Goal: Complete application form

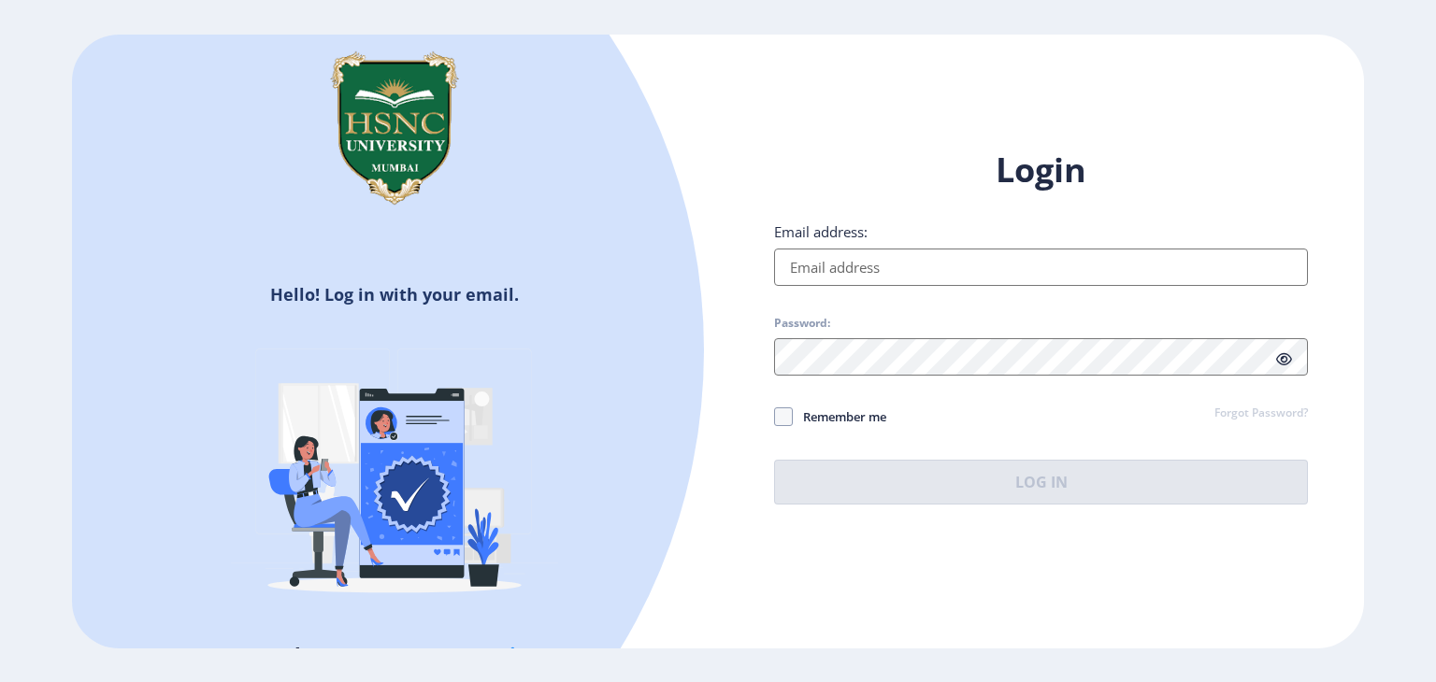
drag, startPoint x: 0, startPoint y: 0, endPoint x: 881, endPoint y: 266, distance: 920.8
click at [881, 266] on input "Email address:" at bounding box center [1041, 267] width 534 height 37
type input "[EMAIL_ADDRESS][DOMAIN_NAME]"
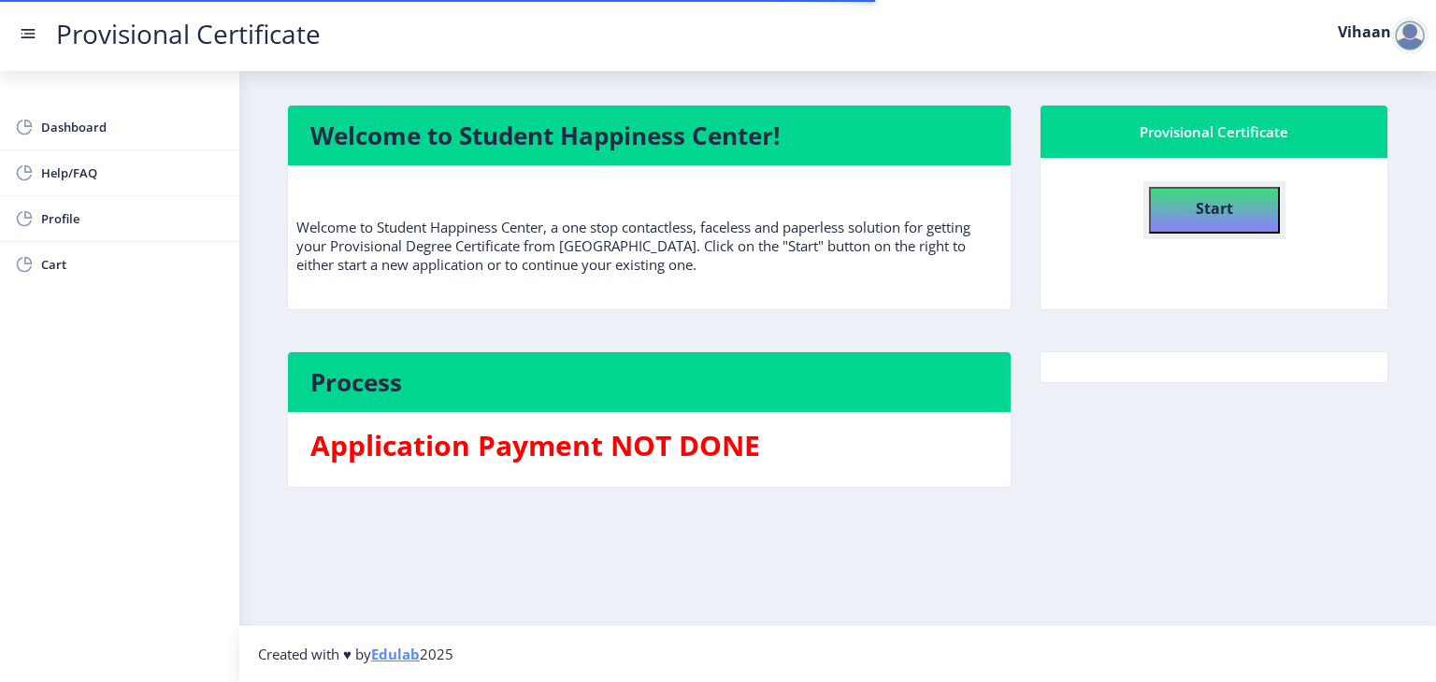
click at [1259, 195] on button "Start" at bounding box center [1214, 210] width 131 height 47
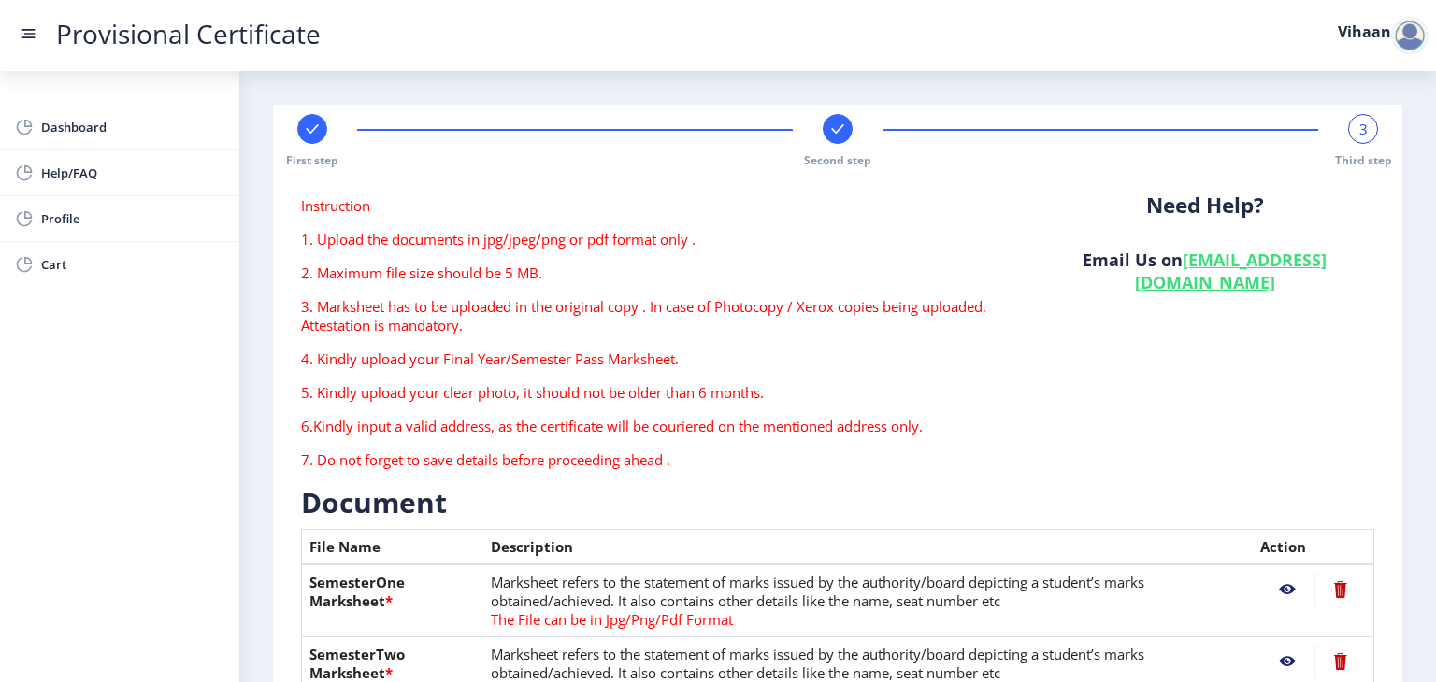
scroll to position [1015, 0]
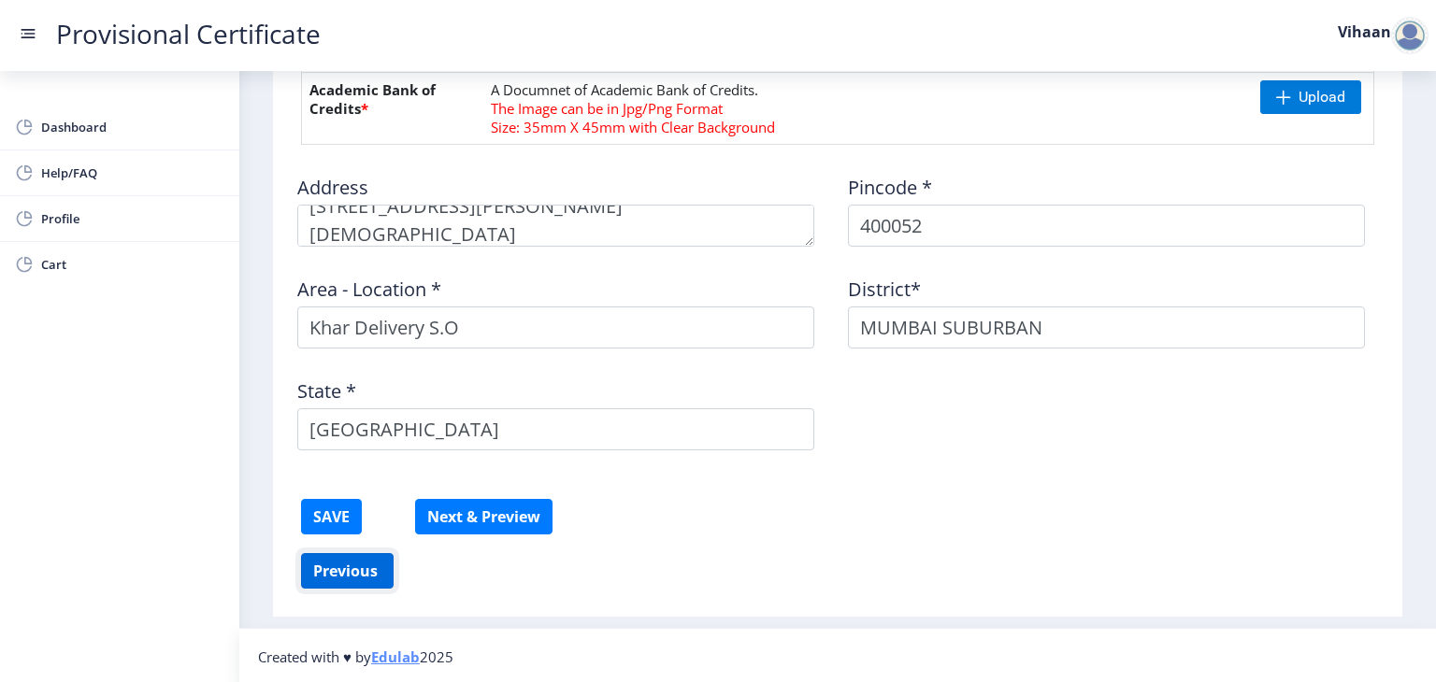
click at [358, 558] on button "Previous ‍" at bounding box center [347, 571] width 93 height 36
select select "A"
select select "May"
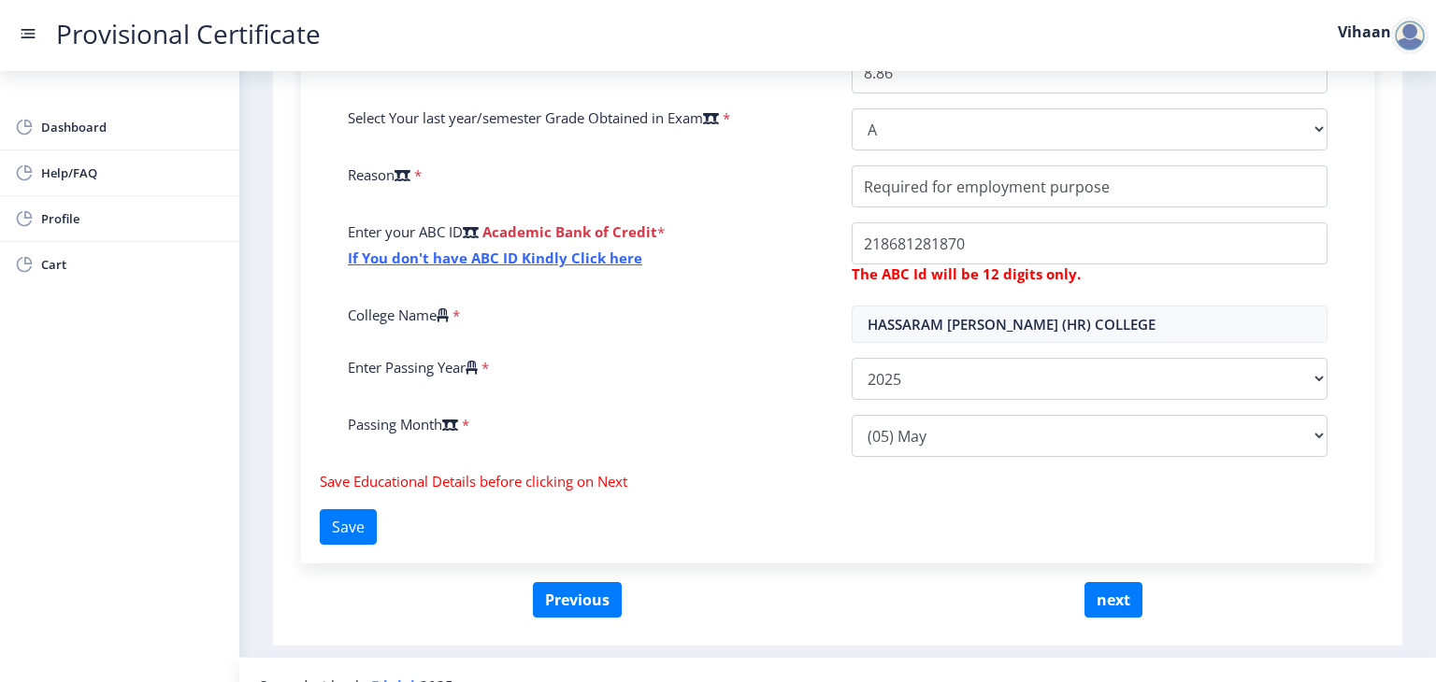
scroll to position [568, 0]
click at [565, 255] on link "If You don't have ABC ID Kindly Click here" at bounding box center [495, 259] width 294 height 19
click at [1099, 592] on button "next" at bounding box center [1113, 601] width 58 height 36
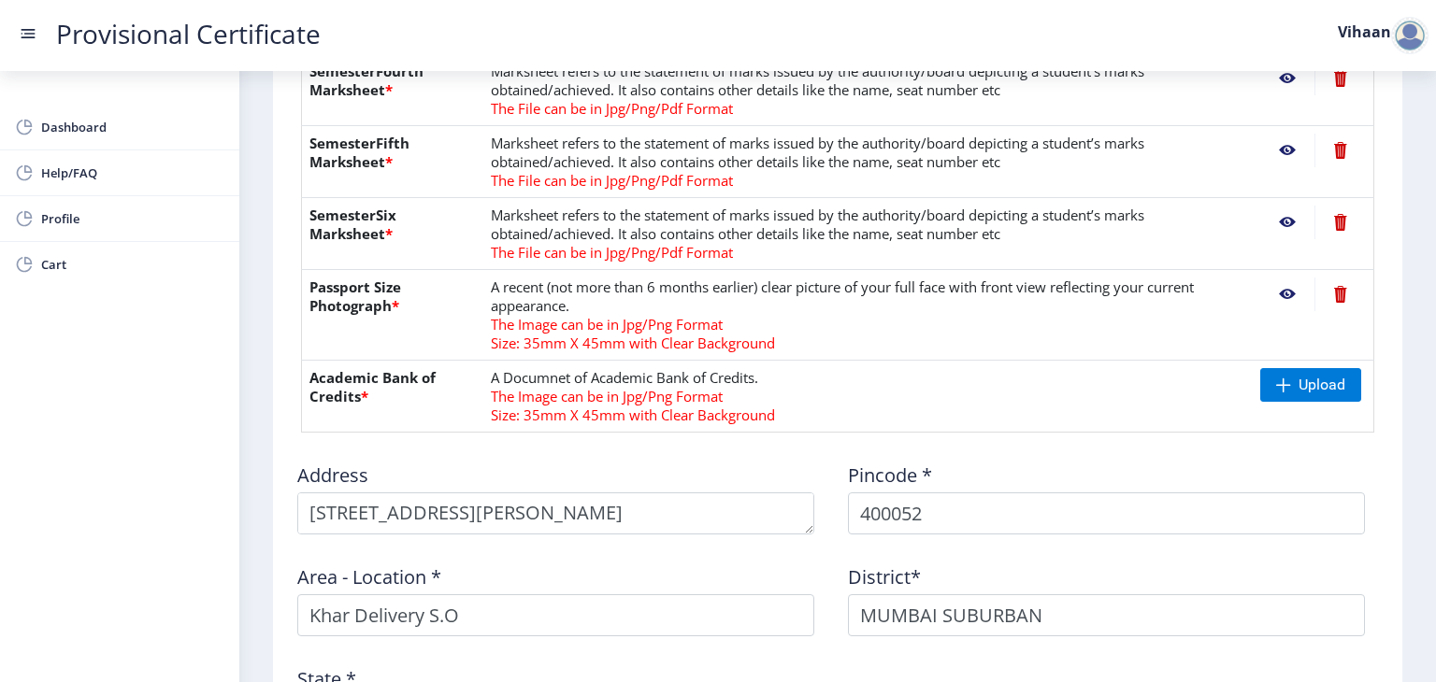
scroll to position [725, 0]
click at [1282, 293] on nb-action at bounding box center [1287, 296] width 54 height 34
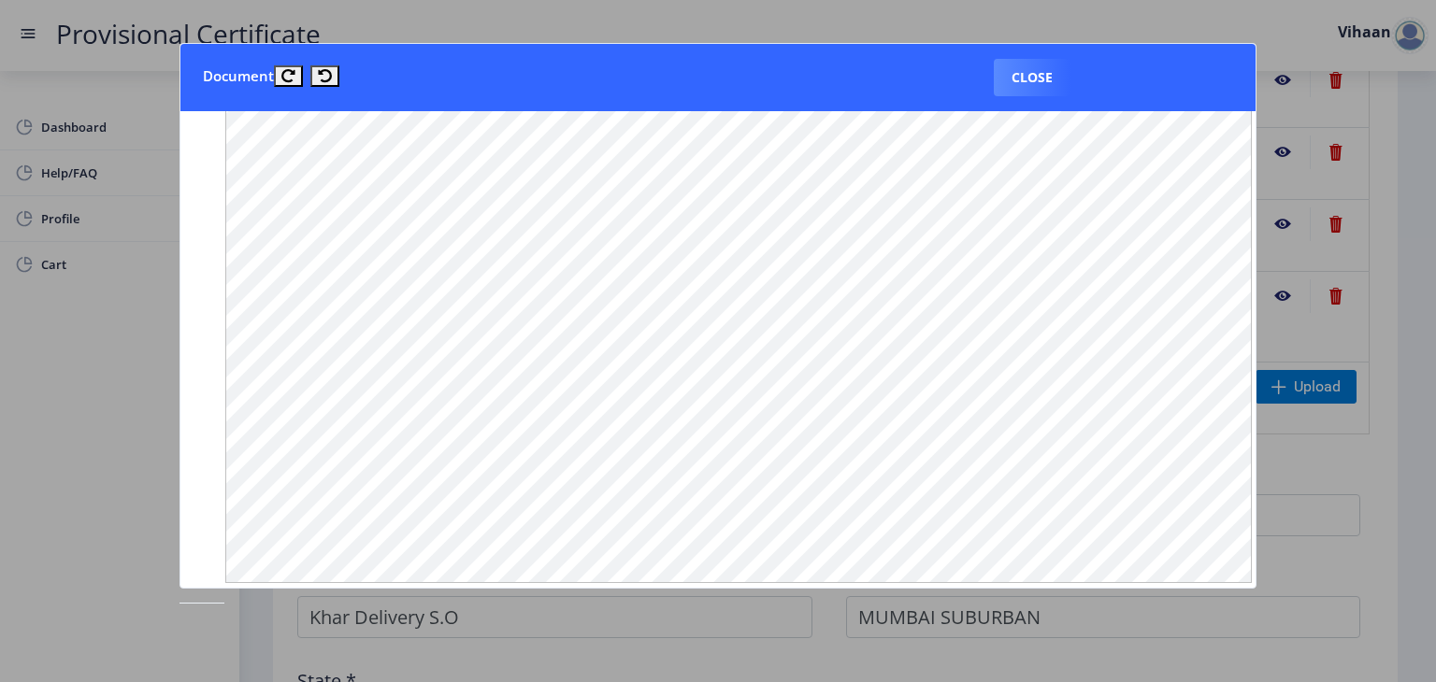
scroll to position [1484, 0]
click at [1037, 87] on button "Close" at bounding box center [1032, 77] width 77 height 37
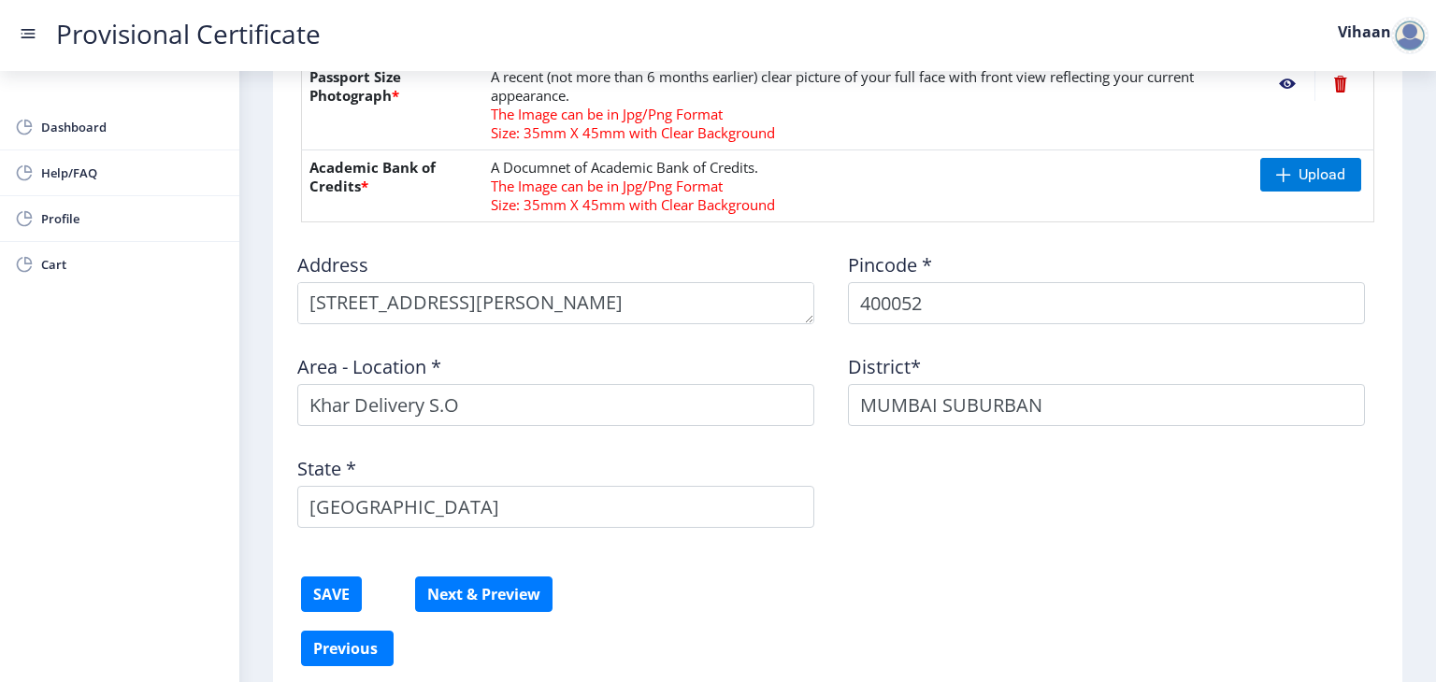
scroll to position [728, 0]
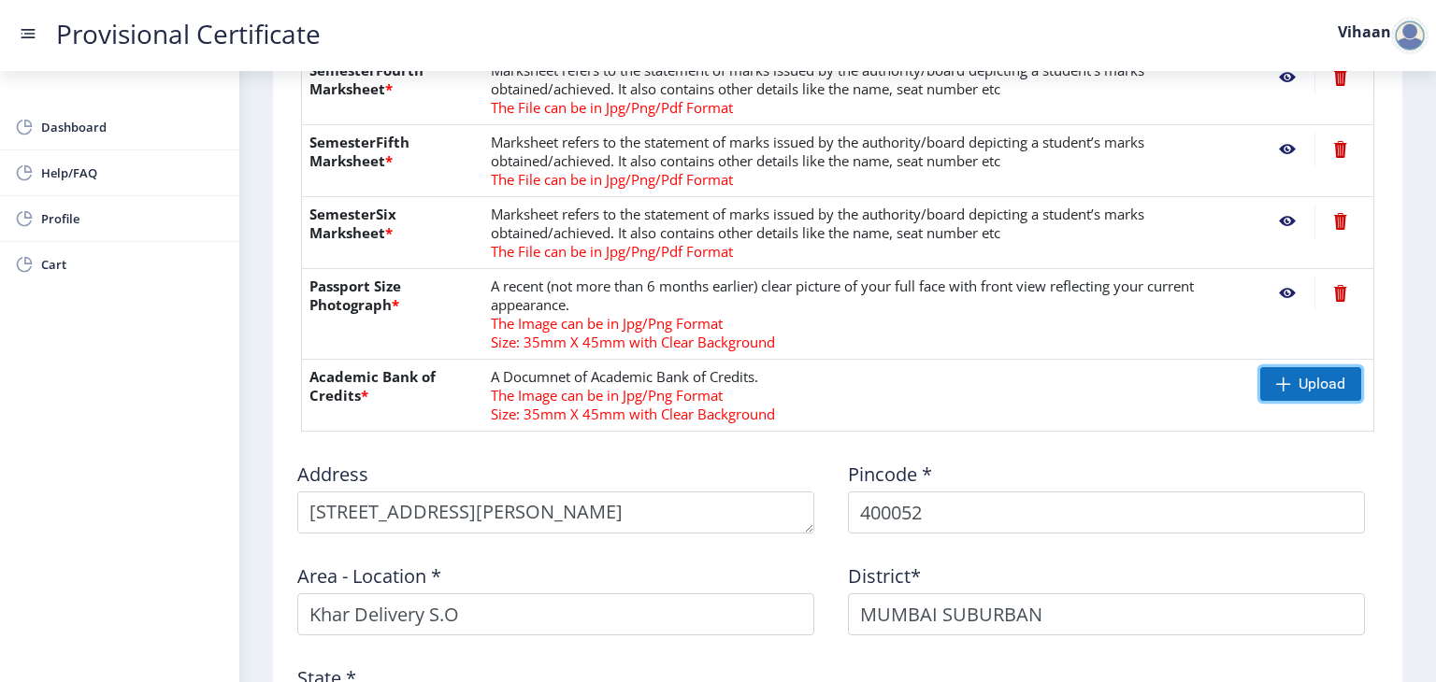
click at [1329, 376] on span "Upload" at bounding box center [1321, 384] width 47 height 19
click at [1290, 390] on span "Upload" at bounding box center [1310, 384] width 101 height 34
click at [1282, 383] on nb-action at bounding box center [1287, 384] width 54 height 34
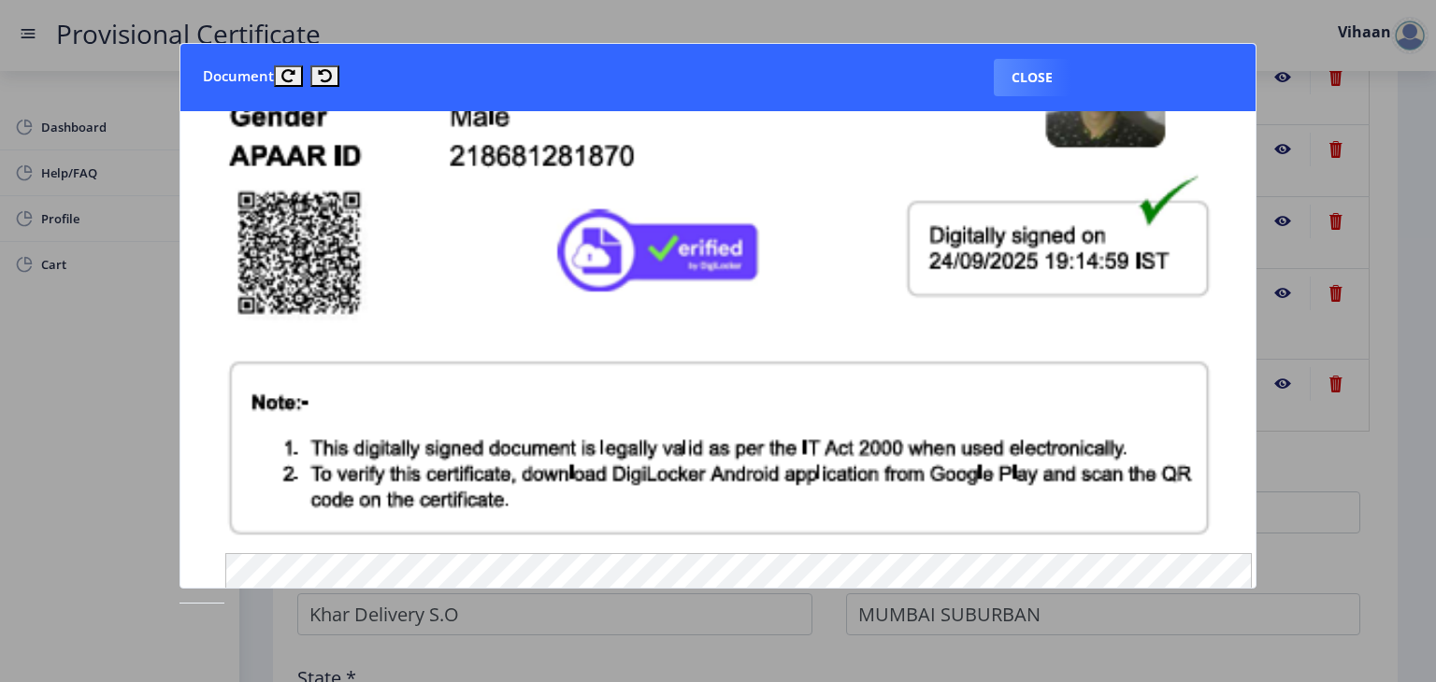
scroll to position [269, 0]
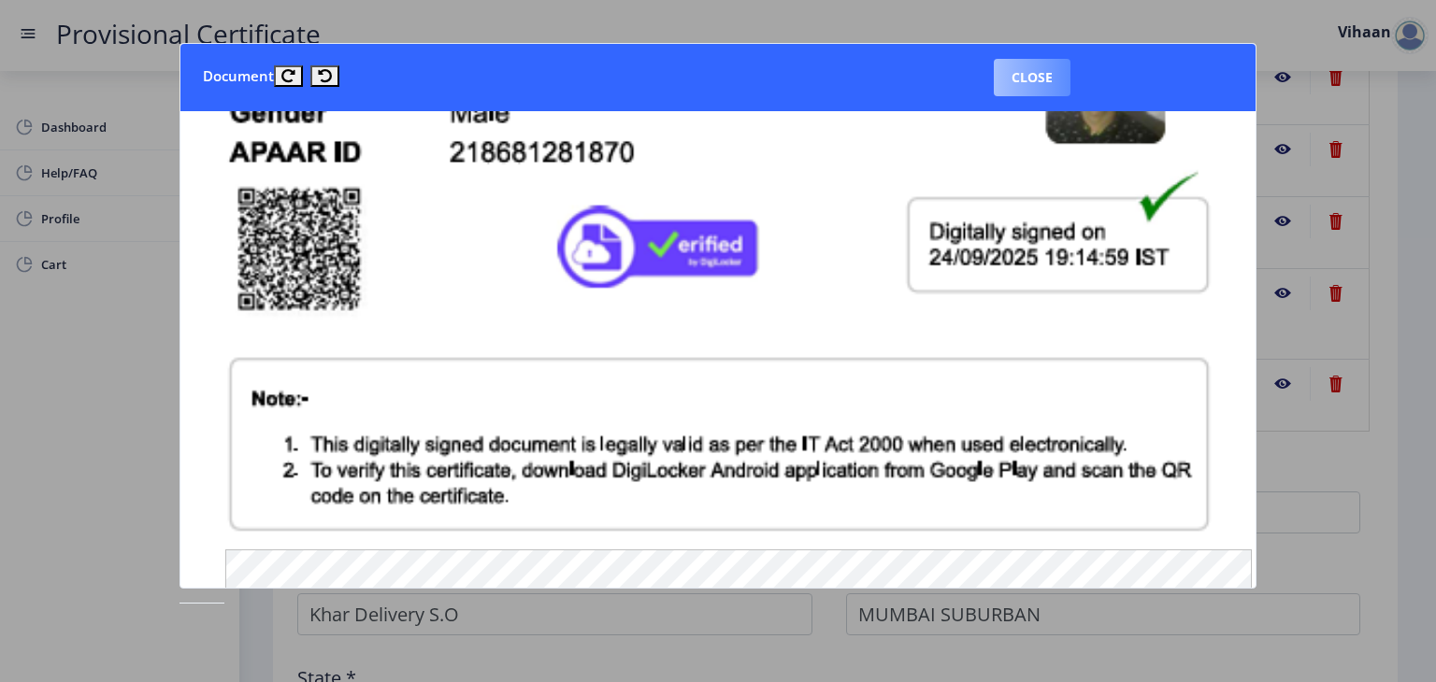
click at [1035, 86] on button "Close" at bounding box center [1032, 77] width 77 height 37
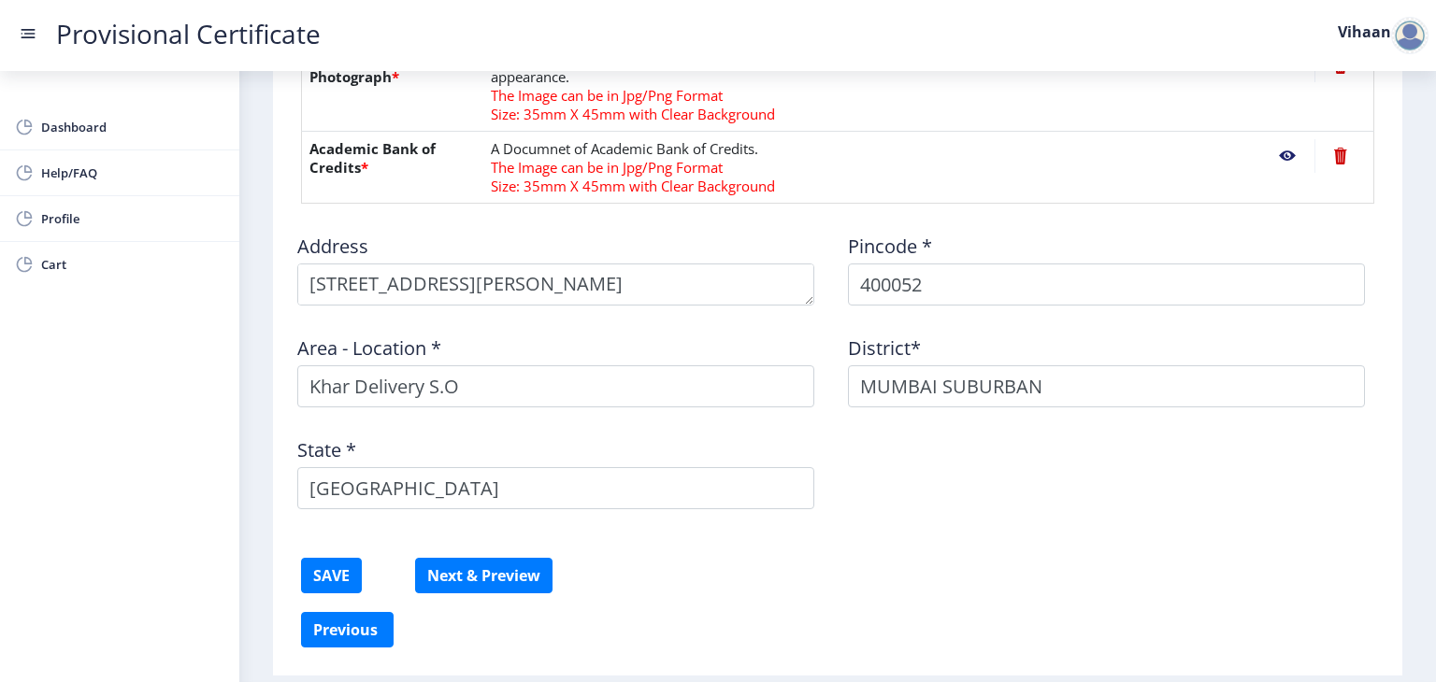
scroll to position [1015, 0]
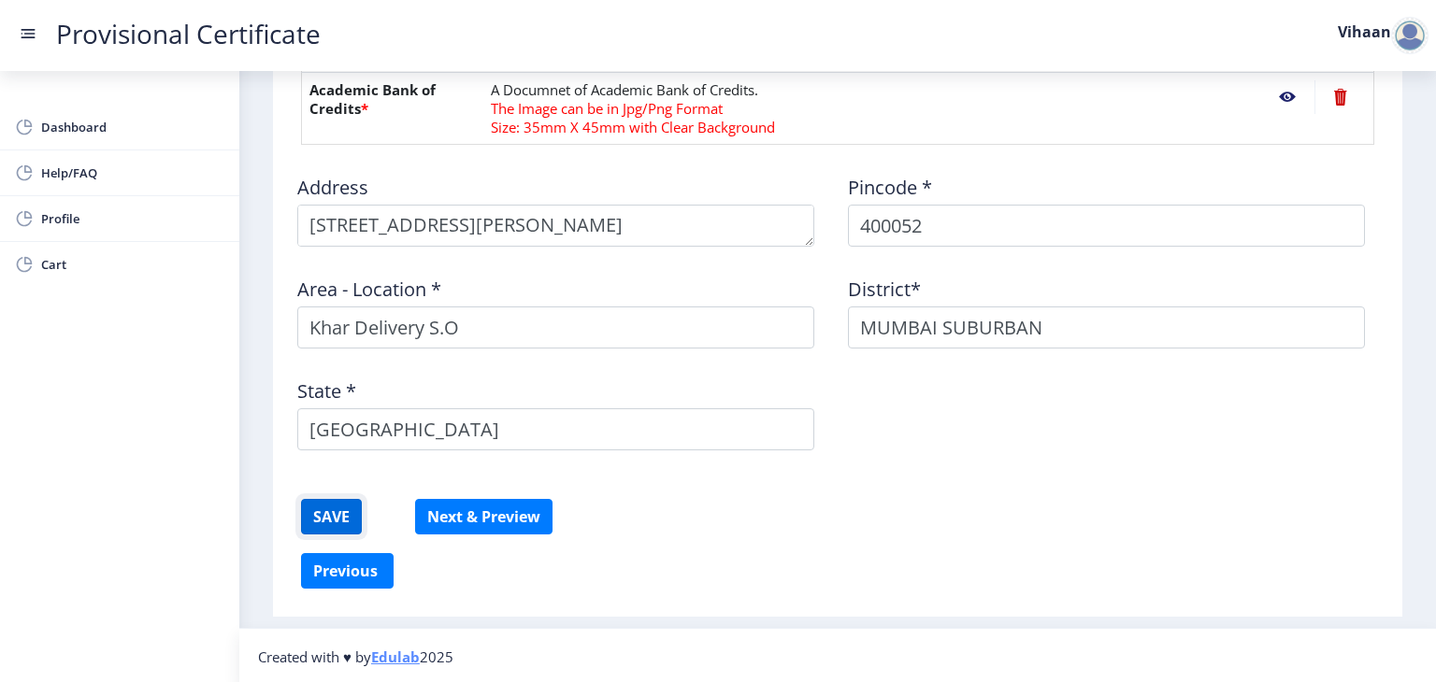
click at [346, 521] on button "SAVE" at bounding box center [331, 517] width 61 height 36
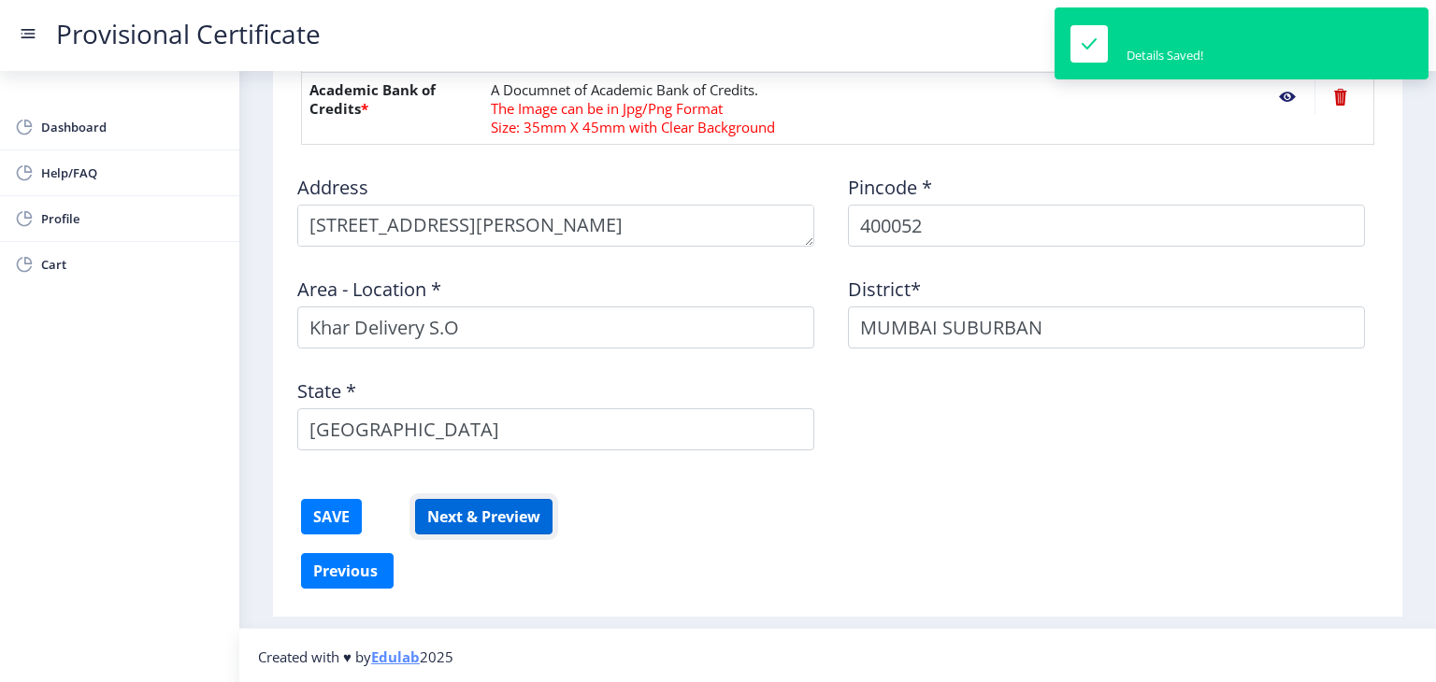
click at [492, 517] on button "Next & Preview" at bounding box center [483, 517] width 137 height 36
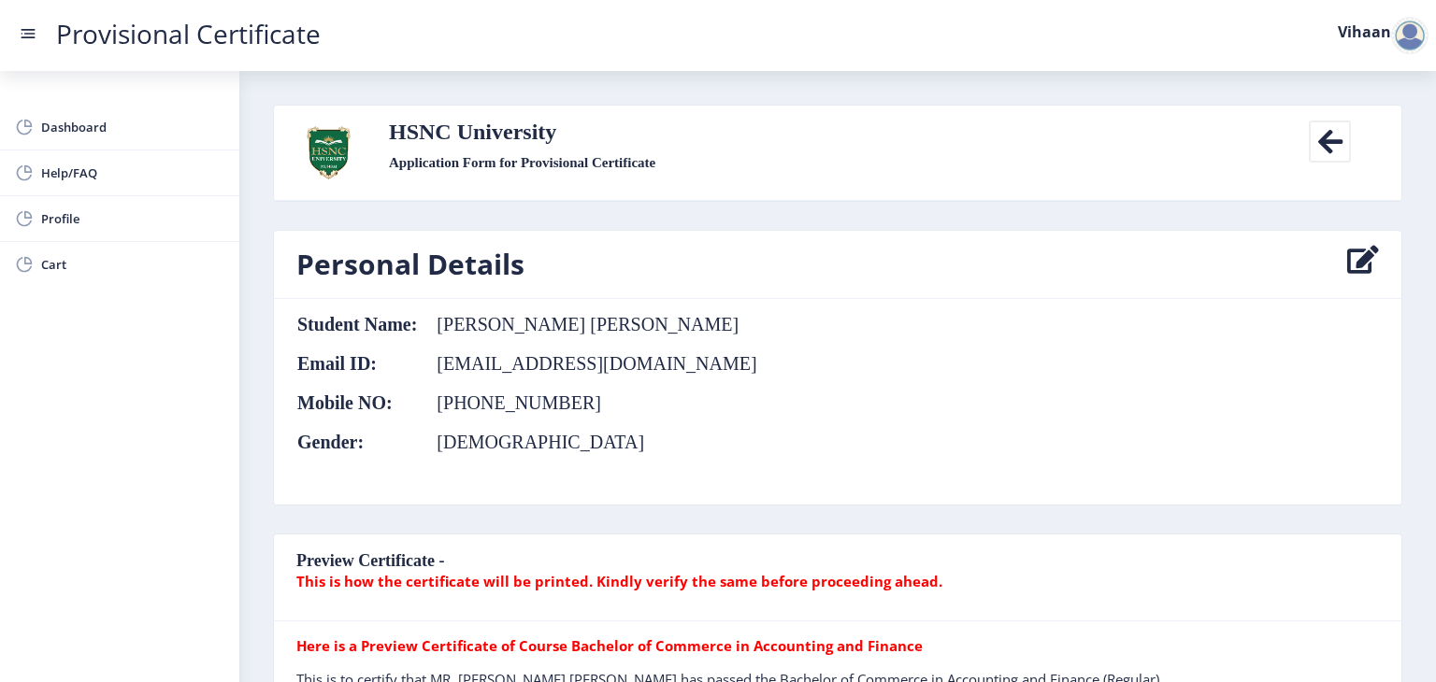
click at [1386, 27] on label "Vihaan" at bounding box center [1364, 31] width 53 height 15
click at [1403, 34] on div at bounding box center [1409, 35] width 37 height 37
click at [1364, 126] on span "Log out" at bounding box center [1361, 136] width 120 height 22
